Goal: Transaction & Acquisition: Purchase product/service

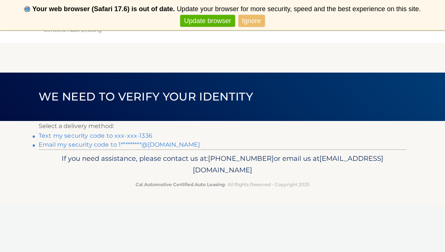
click at [134, 136] on link "Text my security code to xxx-xxx-1336" at bounding box center [96, 135] width 114 height 7
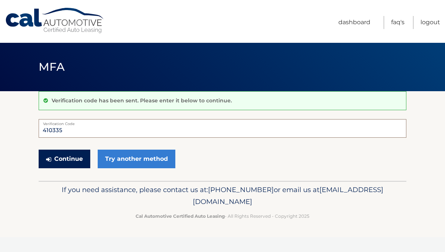
type input "410335"
click at [76, 161] on button "Continue" at bounding box center [65, 158] width 52 height 19
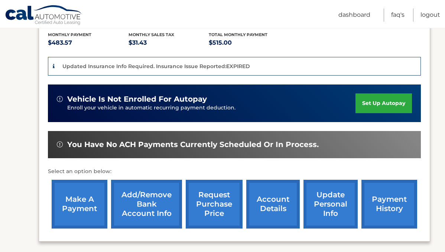
scroll to position [155, 0]
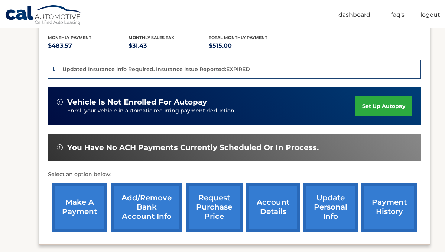
click at [83, 204] on link "make a payment" at bounding box center [80, 206] width 56 height 49
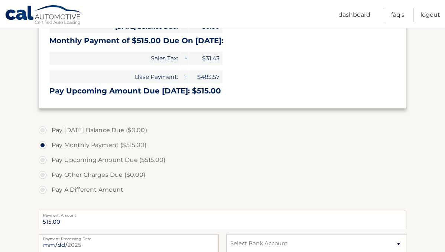
scroll to position [137, 0]
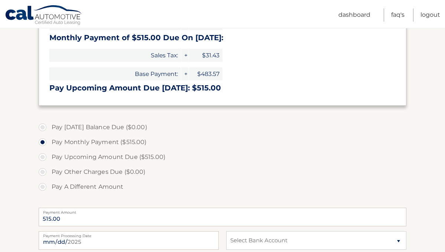
click at [43, 156] on label "Pay Upcoming Amount Due ($515.00)" at bounding box center [223, 156] width 368 height 15
click at [43, 156] on input "Pay Upcoming Amount Due ($515.00)" at bounding box center [45, 155] width 7 height 12
radio input "true"
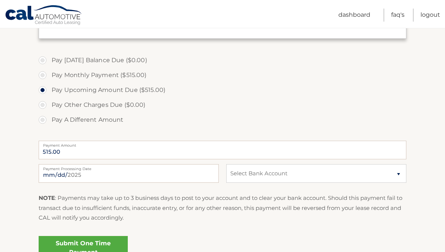
scroll to position [208, 0]
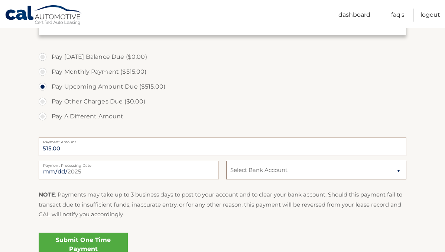
select select "YmQxMjc0ZGQtNzBlNi00MzM1LWJiZDktNDA2YWNlNTg3YWFh"
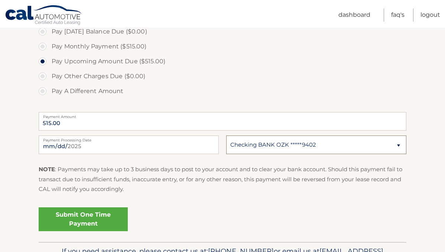
scroll to position [233, 0]
click at [80, 219] on link "Submit One Time Payment" at bounding box center [83, 219] width 89 height 24
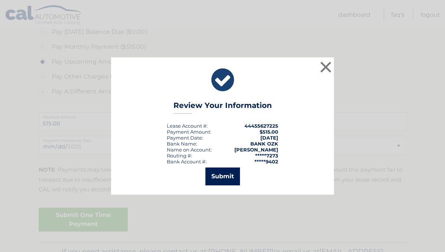
click at [225, 175] on button "Submit" at bounding box center [222, 176] width 35 height 18
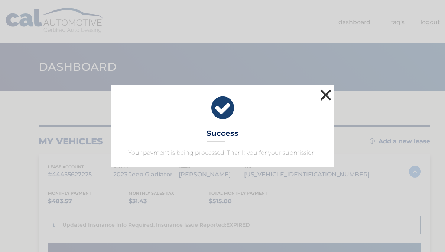
click at [326, 95] on button "×" at bounding box center [325, 94] width 15 height 15
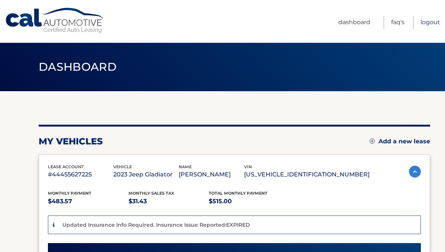
click at [430, 22] on link "Logout" at bounding box center [431, 22] width 20 height 13
